Goal: Navigation & Orientation: Find specific page/section

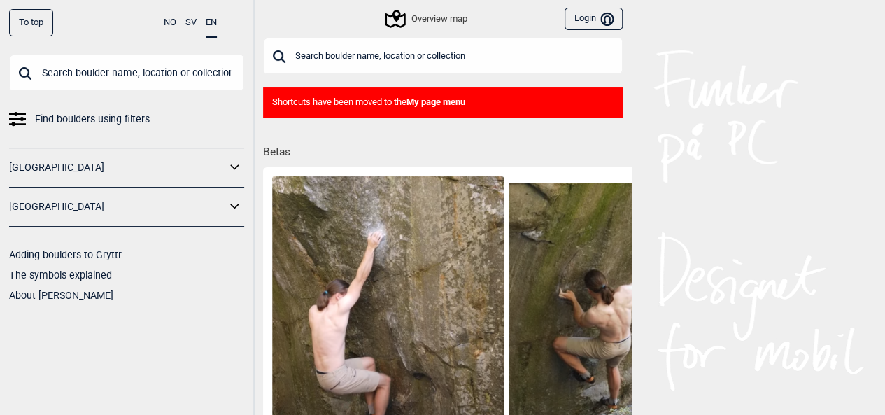
click at [108, 199] on link "[GEOGRAPHIC_DATA]" at bounding box center [117, 207] width 217 height 20
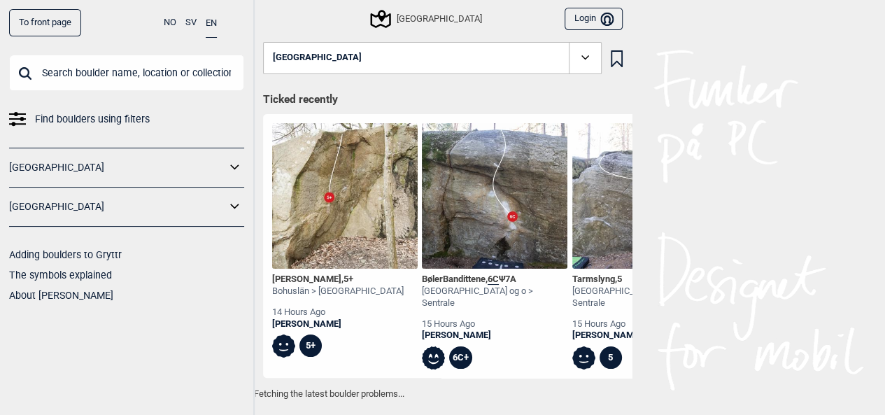
click at [235, 204] on icon at bounding box center [235, 207] width 18 height 20
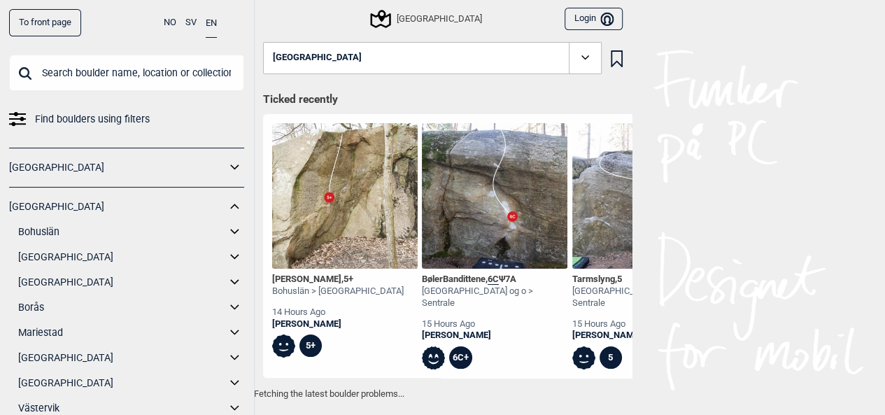
click at [123, 232] on link "Bohuslän" at bounding box center [122, 232] width 208 height 20
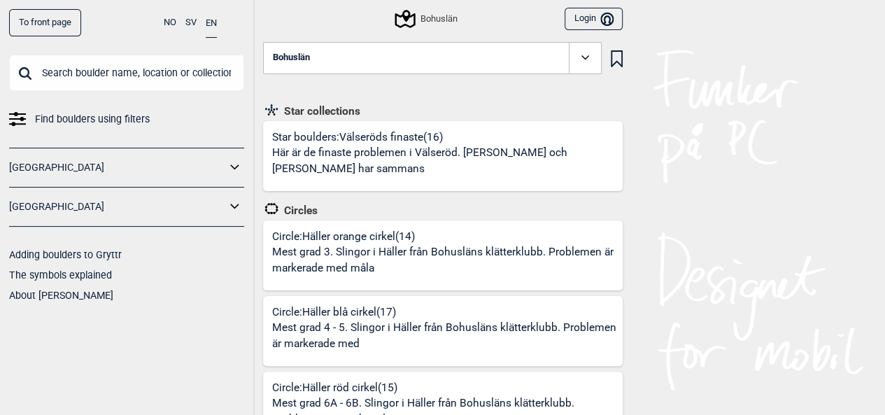
click at [585, 48] on span at bounding box center [585, 58] width 32 height 32
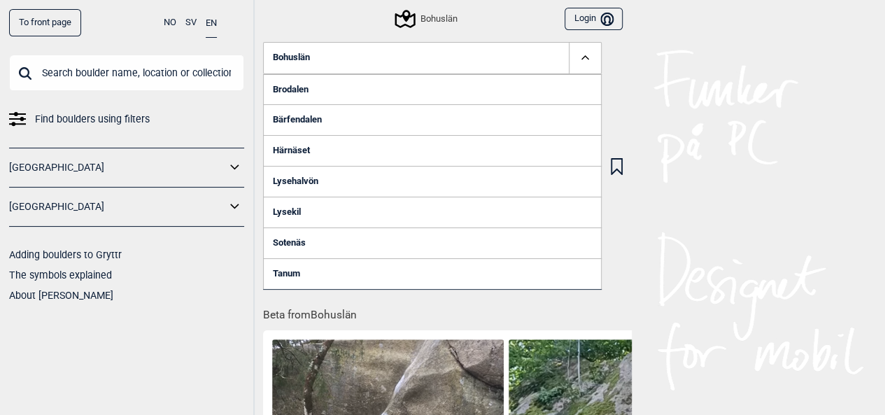
click at [304, 244] on link "Sotenäs" at bounding box center [432, 242] width 338 height 31
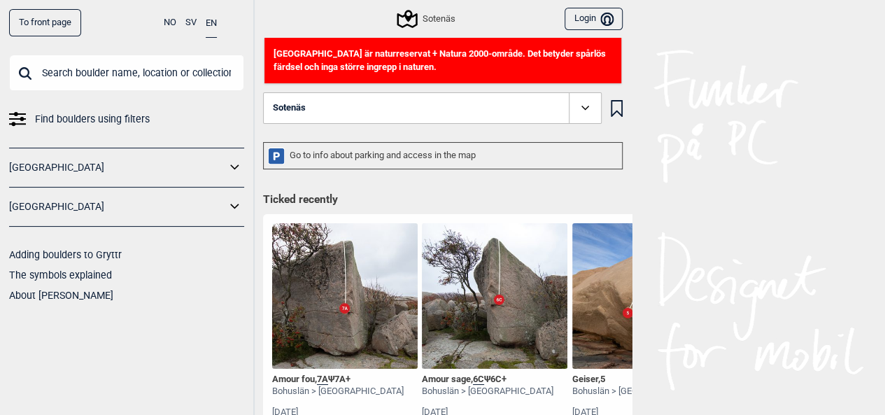
click at [583, 110] on icon at bounding box center [585, 108] width 16 height 16
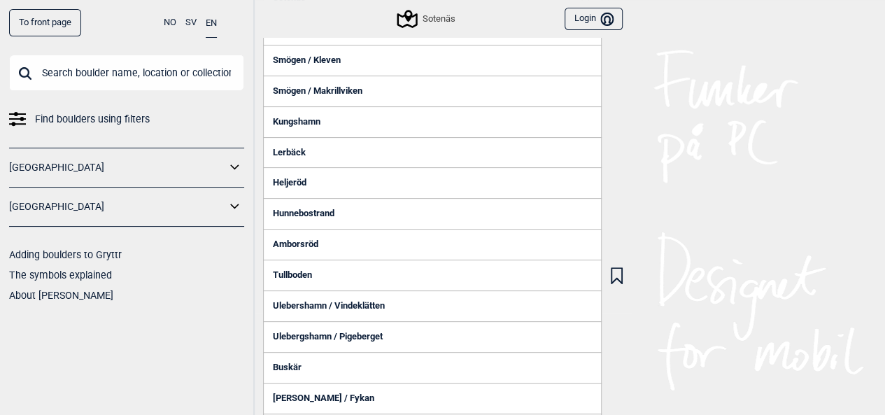
scroll to position [105, 0]
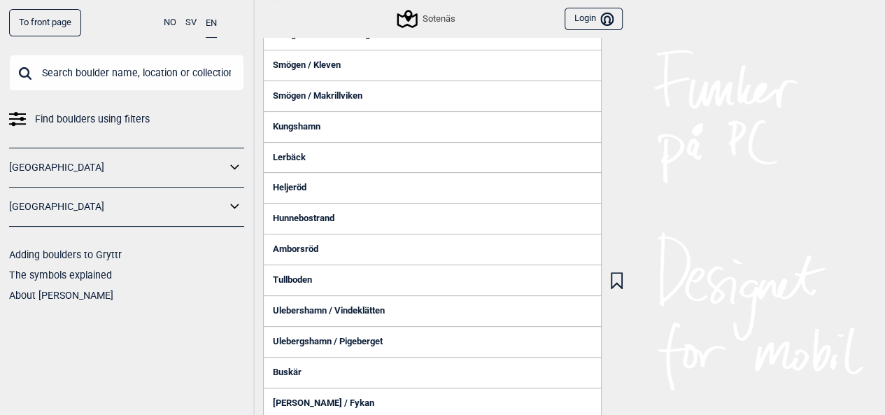
click at [296, 131] on link "Kungshamn" at bounding box center [432, 126] width 338 height 31
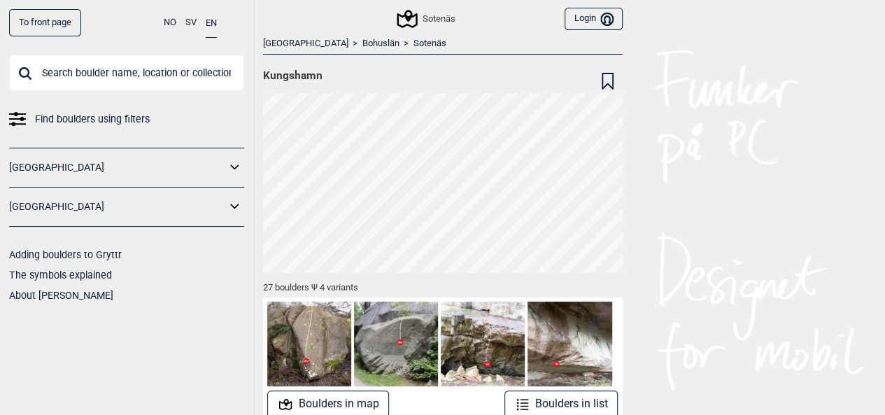
click at [445, 16] on div "Sotenäs" at bounding box center [427, 18] width 57 height 17
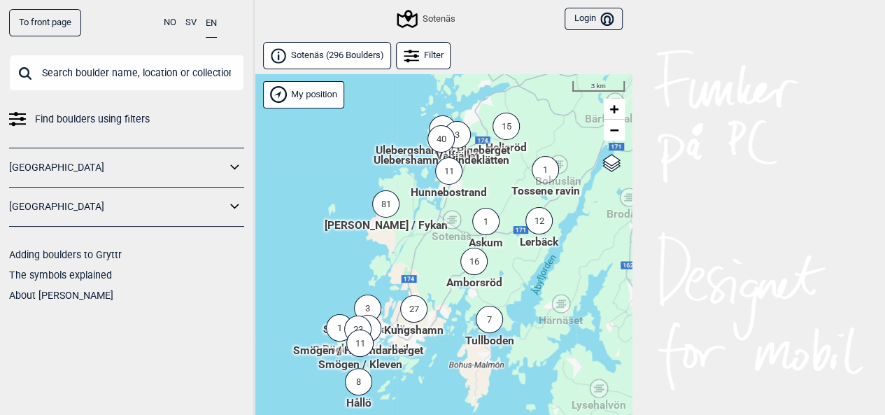
click at [406, 351] on span "Smögen / Holländarberget" at bounding box center [358, 351] width 130 height 16
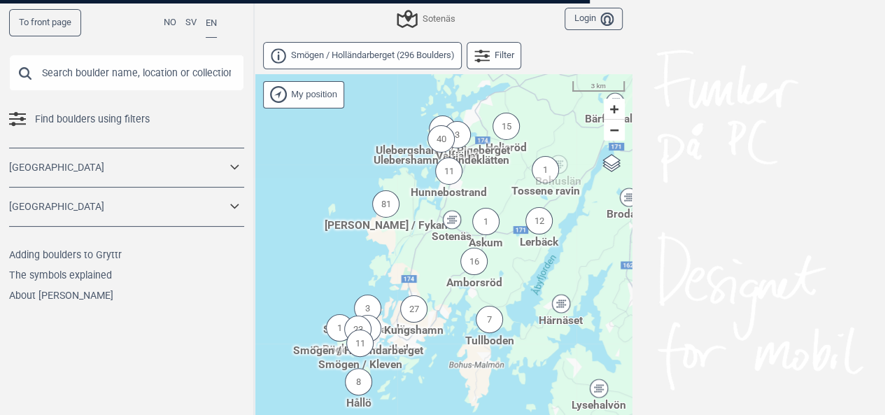
click at [406, 351] on div at bounding box center [442, 207] width 885 height 415
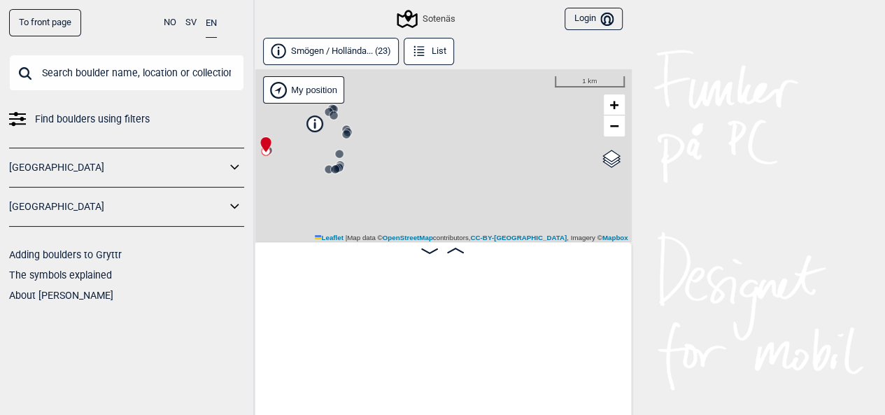
scroll to position [0, 109]
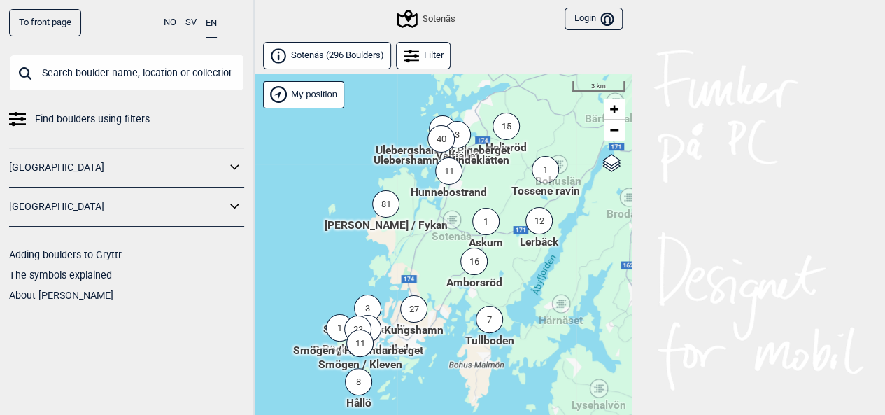
click at [413, 311] on div "27" at bounding box center [413, 308] width 27 height 27
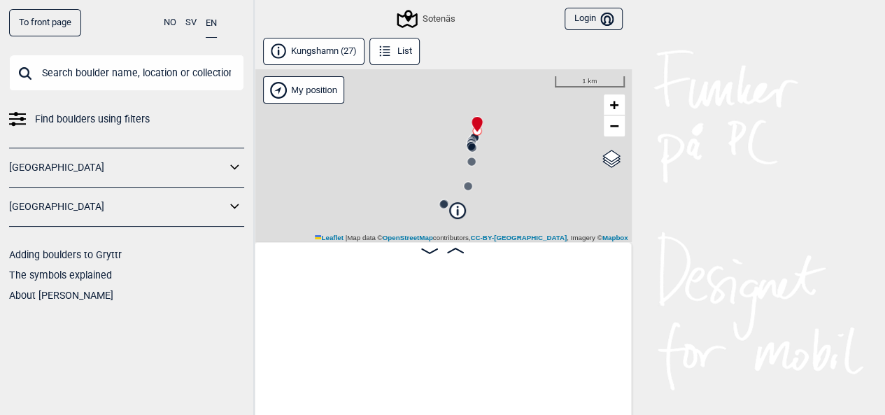
scroll to position [0, 109]
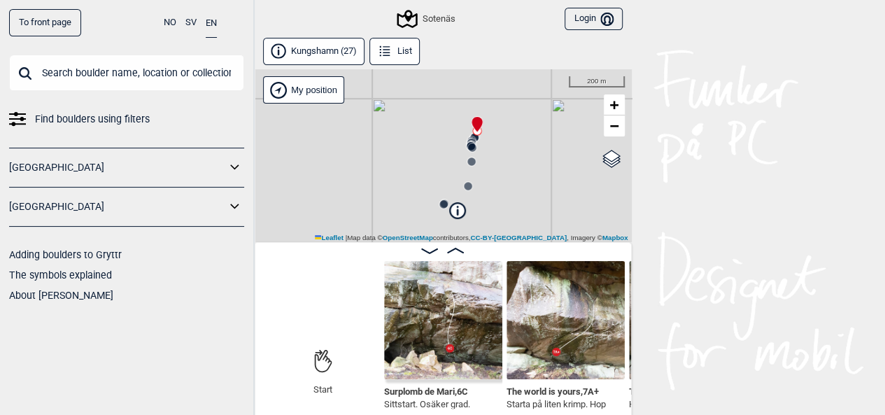
click at [431, 252] on icon at bounding box center [429, 251] width 17 height 6
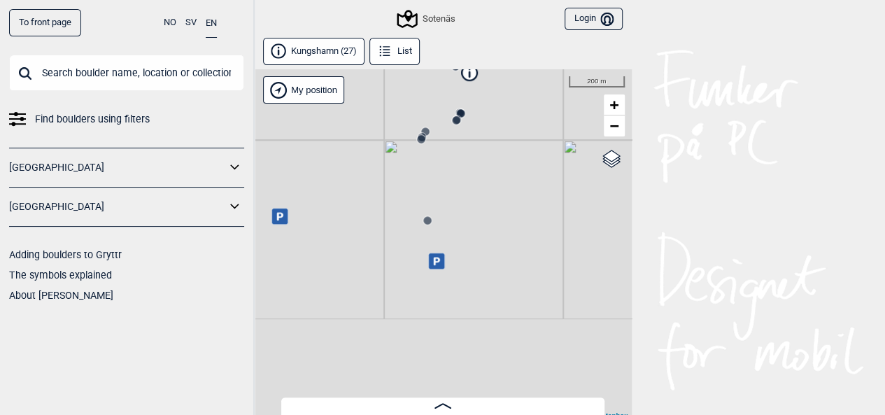
drag, startPoint x: 511, startPoint y: 304, endPoint x: 532, endPoint y: 148, distance: 157.4
click at [536, 145] on div "Sotenäs My position 200 m + − OpenStreetMap Google satellite Leaflet | Map data…" at bounding box center [443, 244] width 378 height 351
drag, startPoint x: 385, startPoint y: 345, endPoint x: 425, endPoint y: 277, distance: 79.6
click at [425, 277] on div "Sotenäs My position 200 m + − OpenStreetMap Google satellite Leaflet | Map data…" at bounding box center [443, 244] width 378 height 351
drag, startPoint x: 467, startPoint y: 271, endPoint x: 434, endPoint y: 153, distance: 122.2
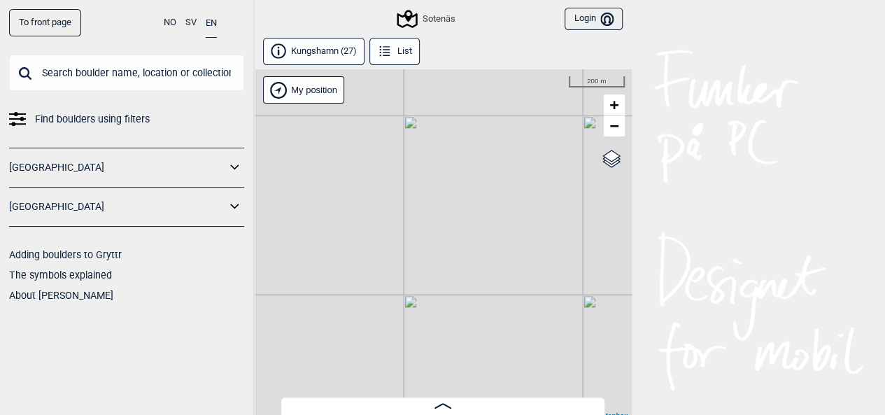
click at [434, 153] on div "Sotenäs My position 200 m + − OpenStreetMap Google satellite Leaflet | Map data…" at bounding box center [443, 244] width 378 height 351
click at [441, 164] on icon at bounding box center [437, 161] width 16 height 16
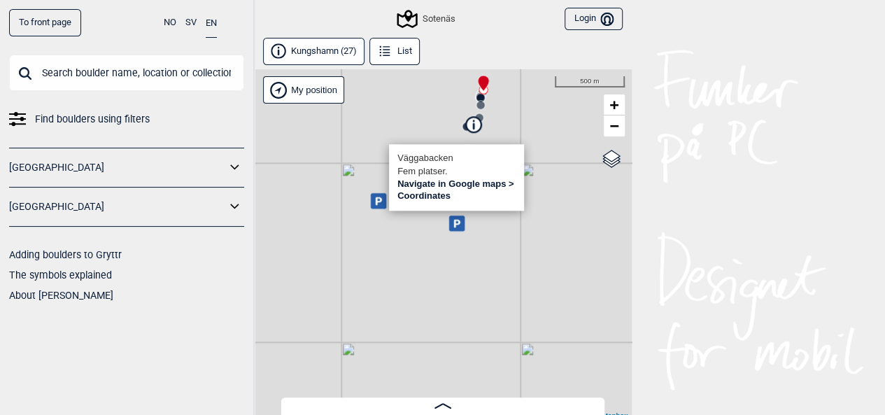
drag, startPoint x: 406, startPoint y: 198, endPoint x: 425, endPoint y: 261, distance: 65.9
click at [425, 261] on div "Sotenäs Väggabacken Fem platser. Navigate in Google maps > Coordinates My posit…" at bounding box center [443, 244] width 378 height 351
click at [382, 204] on icon at bounding box center [378, 202] width 16 height 16
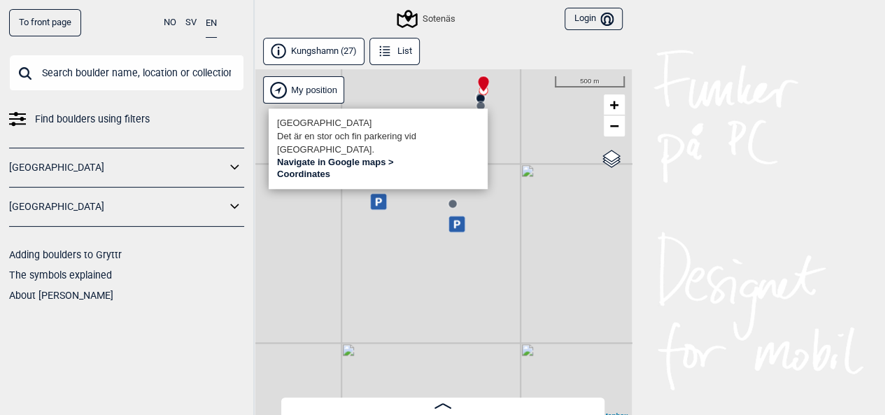
click at [443, 266] on div "Sotenäs [GEOGRAPHIC_DATA] är en stor och fin parkering vid [GEOGRAPHIC_DATA]. N…" at bounding box center [443, 244] width 378 height 351
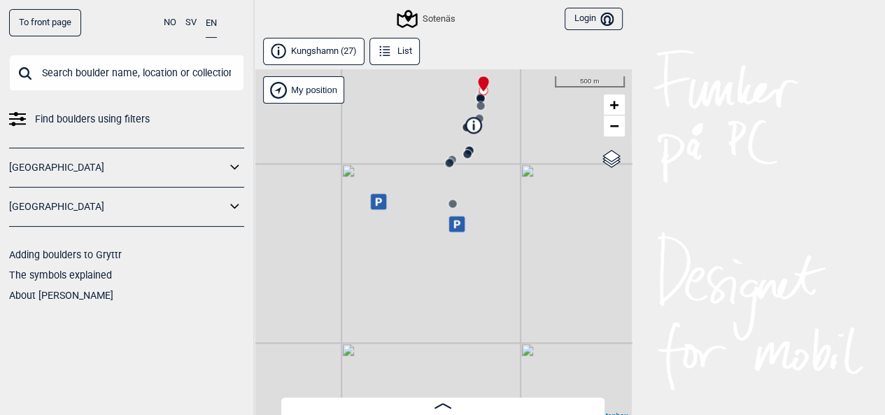
click at [443, 266] on div "Sotenäs My position 500 m + − OpenStreetMap Google satellite Leaflet | Map data…" at bounding box center [443, 244] width 378 height 351
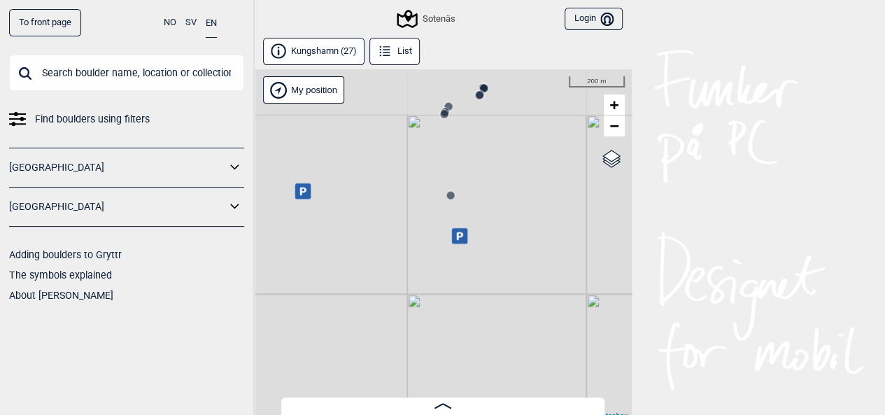
drag, startPoint x: 503, startPoint y: 224, endPoint x: 492, endPoint y: 278, distance: 54.9
click at [492, 278] on div "Sotenäs My position 200 m + − OpenStreetMap Google satellite Leaflet | Map data…" at bounding box center [443, 244] width 378 height 351
click at [481, 275] on div "Sotenäs My position 200 m + − OpenStreetMap Google satellite Leaflet | Map data…" at bounding box center [443, 244] width 378 height 351
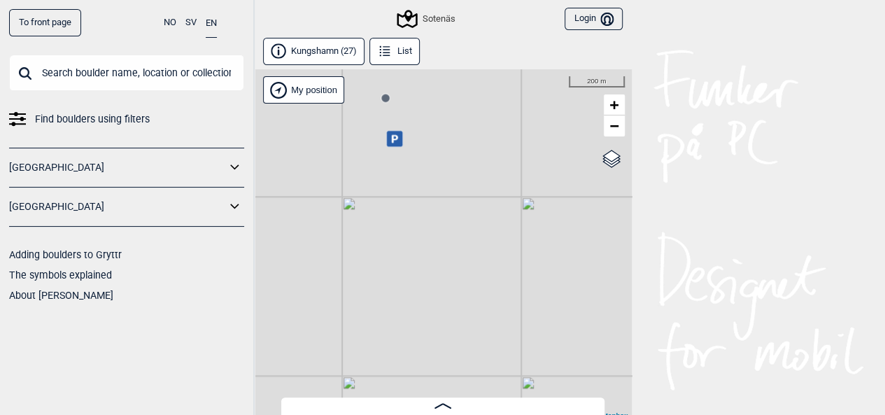
drag, startPoint x: 455, startPoint y: 211, endPoint x: 447, endPoint y: 110, distance: 101.1
click at [447, 110] on div "Sotenäs My position 200 m + − OpenStreetMap Google satellite Leaflet | Map data…" at bounding box center [443, 244] width 378 height 351
drag, startPoint x: 420, startPoint y: 255, endPoint x: 546, endPoint y: 316, distance: 140.4
click at [546, 316] on div "Sotenäs My position 200 m + − OpenStreetMap Google satellite Leaflet | Map data…" at bounding box center [443, 244] width 378 height 351
click at [361, 157] on icon at bounding box center [364, 154] width 16 height 16
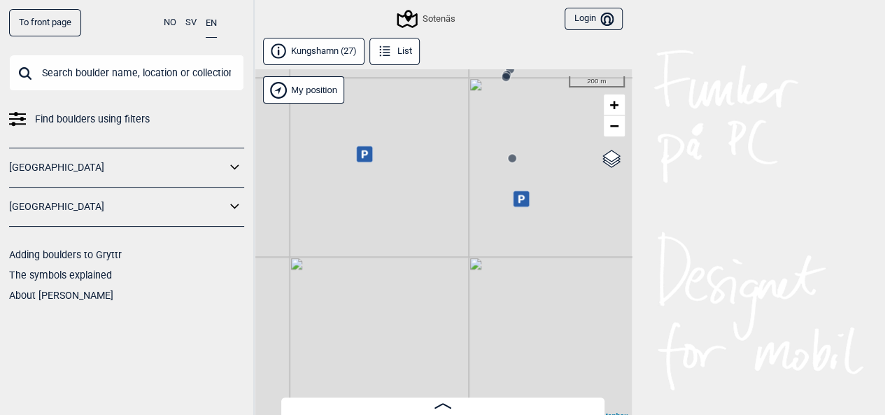
click at [370, 157] on icon at bounding box center [364, 154] width 16 height 16
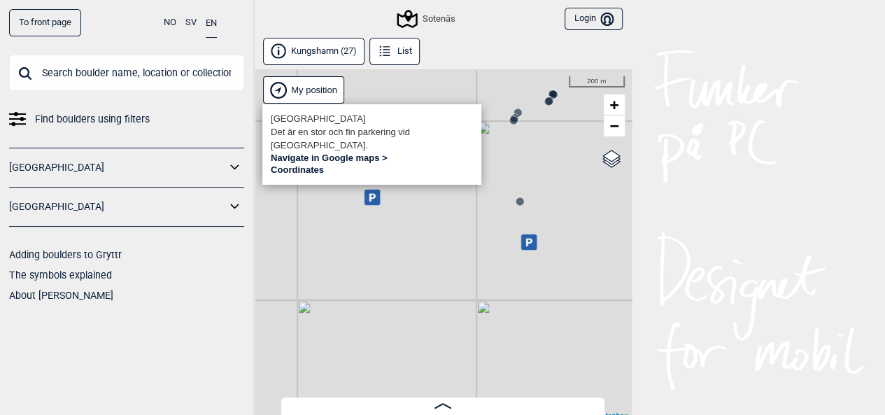
drag, startPoint x: 376, startPoint y: 230, endPoint x: 378, endPoint y: 258, distance: 28.0
click at [378, 258] on div "Sotenäs [GEOGRAPHIC_DATA] är en stor och fin parkering vid [GEOGRAPHIC_DATA]. N…" at bounding box center [443, 244] width 378 height 351
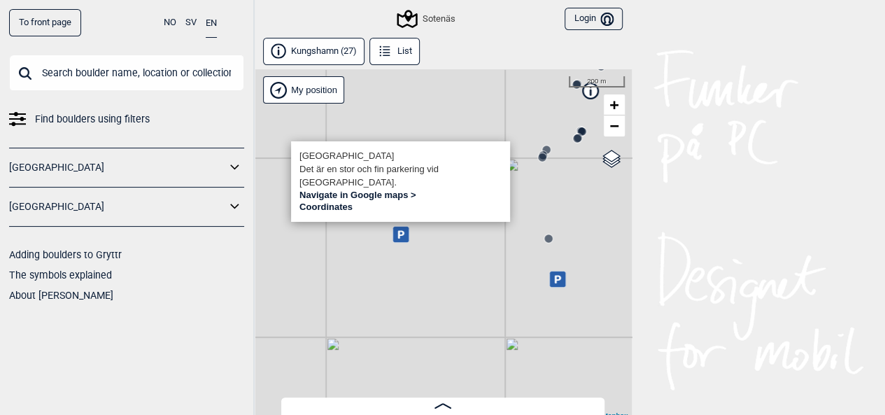
drag, startPoint x: 407, startPoint y: 251, endPoint x: 436, endPoint y: 287, distance: 46.7
click at [437, 288] on div "Sotenäs [GEOGRAPHIC_DATA] är en stor och fin parkering vid [GEOGRAPHIC_DATA]. N…" at bounding box center [443, 244] width 378 height 351
click at [421, 260] on div "Sotenäs [GEOGRAPHIC_DATA] är en stor och fin parkering vid [GEOGRAPHIC_DATA]. N…" at bounding box center [443, 244] width 378 height 351
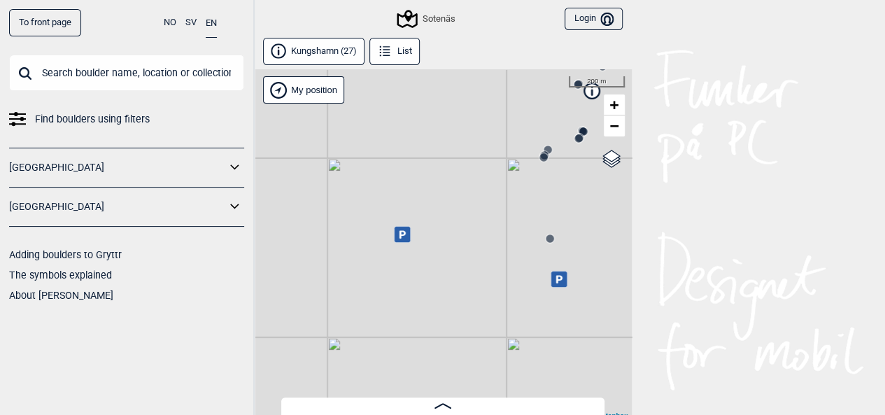
click at [421, 260] on div "Sotenäs My position 200 m + − OpenStreetMap Google satellite Leaflet | Map data…" at bounding box center [443, 244] width 378 height 351
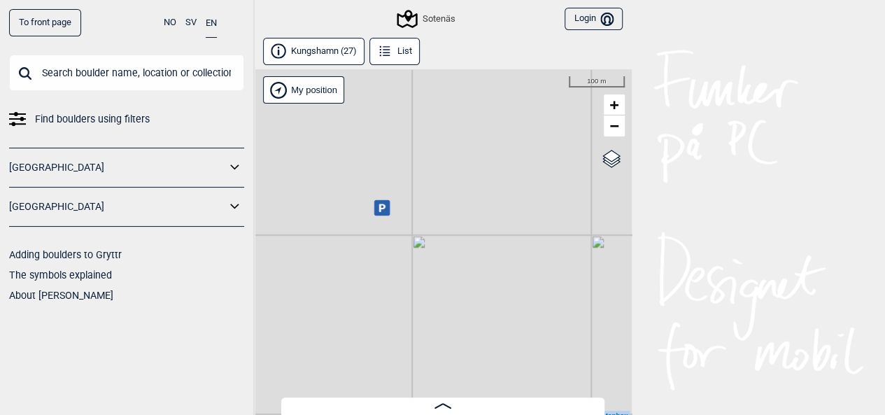
click at [384, 206] on icon at bounding box center [381, 208] width 6 height 8
